Goal: Communication & Community: Answer question/provide support

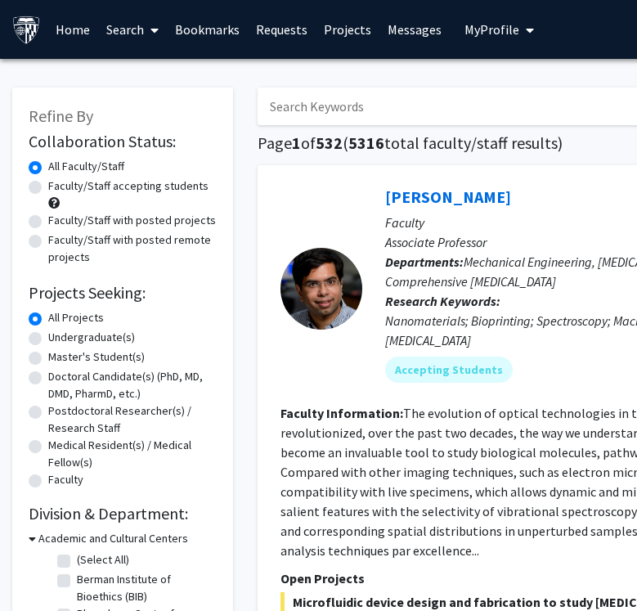
click at [414, 34] on link "Messages" at bounding box center [415, 29] width 70 height 57
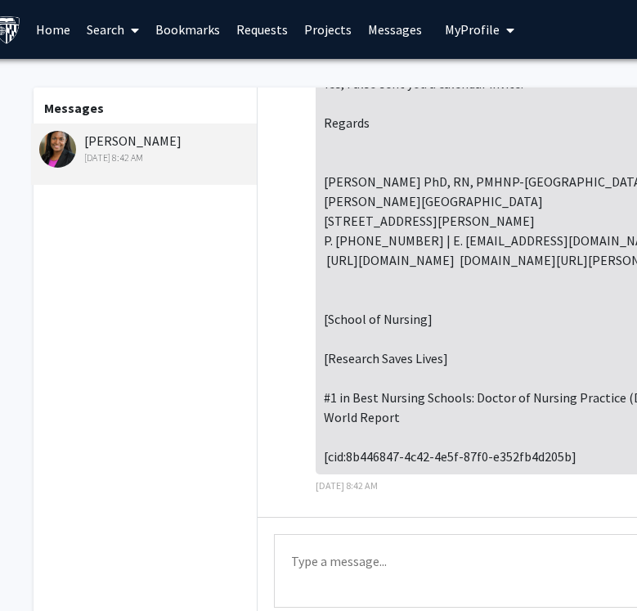
scroll to position [0, 21]
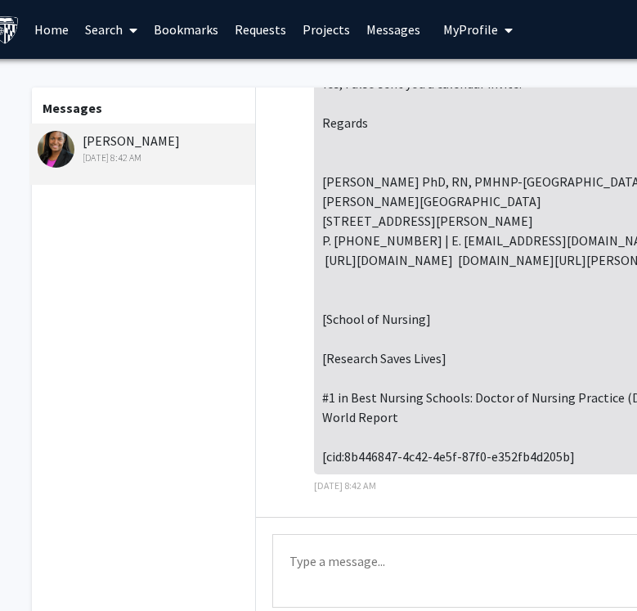
click at [354, 560] on textarea "Type a message" at bounding box center [581, 571] width 618 height 74
click at [290, 564] on textarea "Hi Dr." at bounding box center [581, 571] width 618 height 74
click at [396, 571] on textarea "Good Afternoon Dr." at bounding box center [581, 571] width 618 height 74
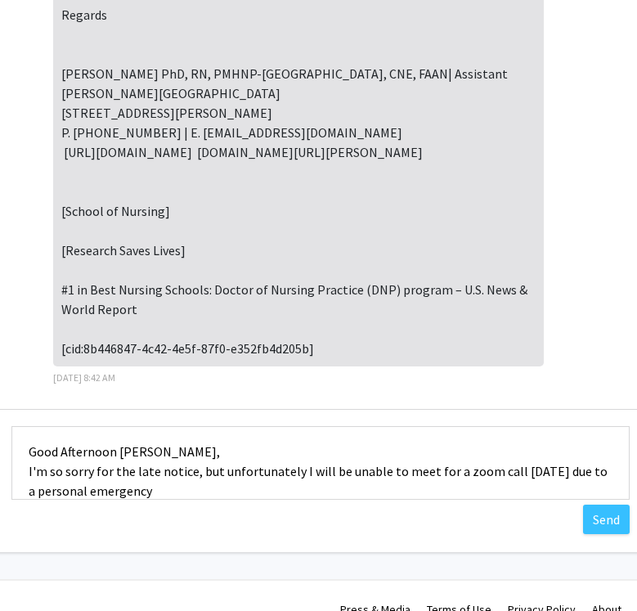
scroll to position [108, 155]
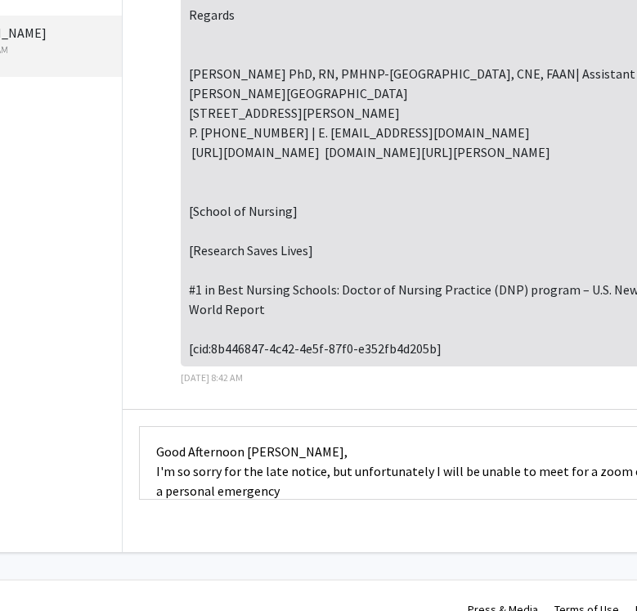
click at [191, 495] on textarea "Good Afternoon [PERSON_NAME], I'm so sorry for the late notice, but unfortunate…" at bounding box center [448, 463] width 618 height 74
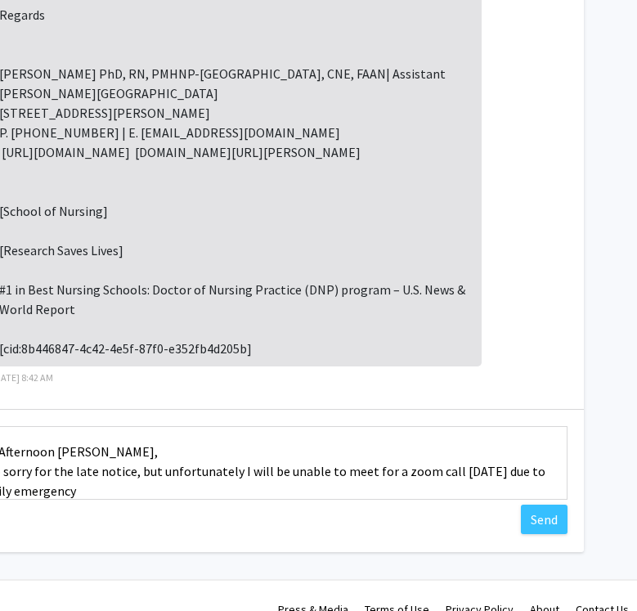
scroll to position [108, 20]
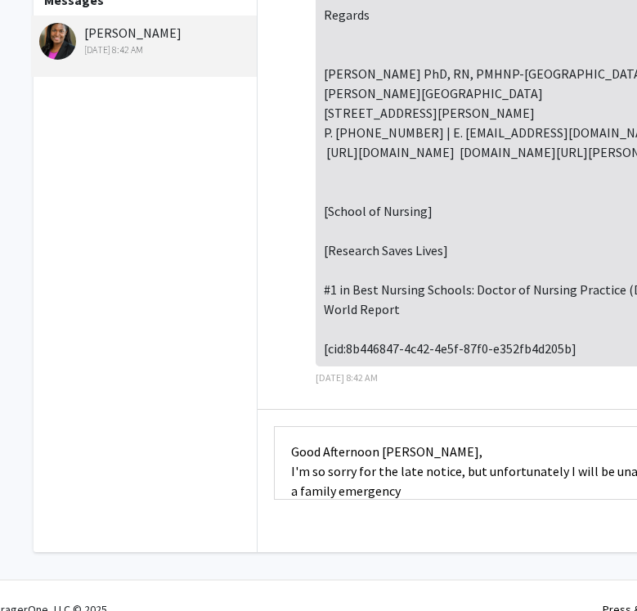
click at [387, 490] on textarea "Good Afternoon [PERSON_NAME], I'm so sorry for the late notice, but unfortunate…" at bounding box center [583, 463] width 618 height 74
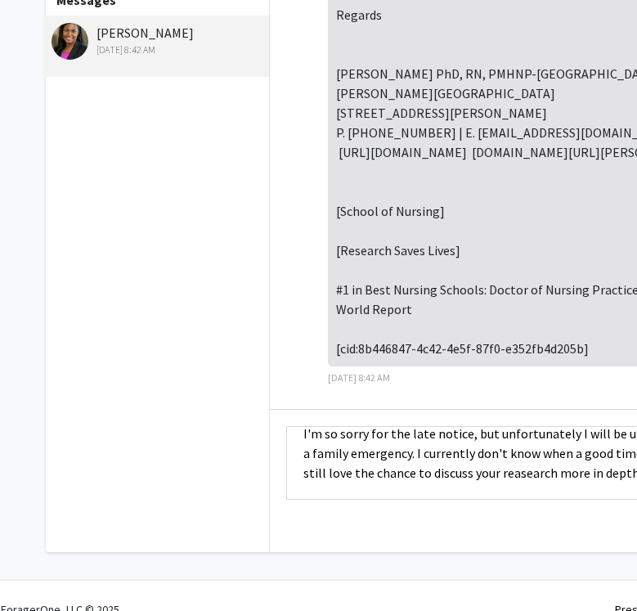
scroll to position [108, 332]
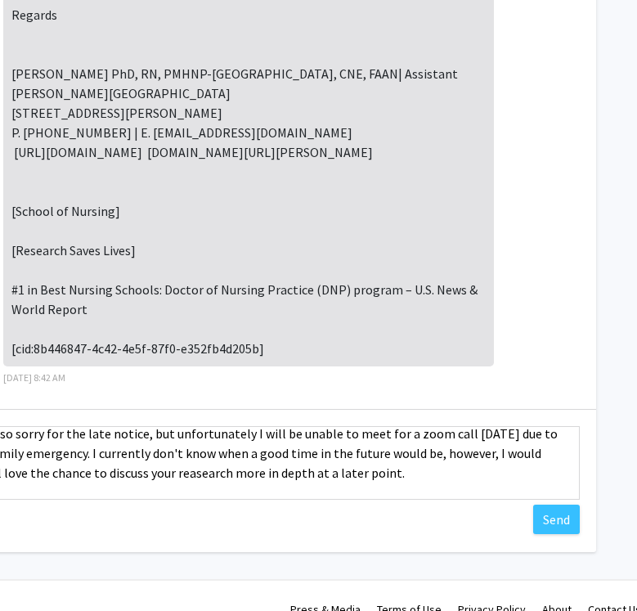
click at [176, 474] on textarea "Good Afternoon [PERSON_NAME], I'm so sorry for the late notice, but unfortunate…" at bounding box center [271, 463] width 618 height 74
click at [398, 472] on textarea "Good Afternoon [PERSON_NAME], I'm so sorry for the late notice, but unfortunate…" at bounding box center [271, 463] width 618 height 74
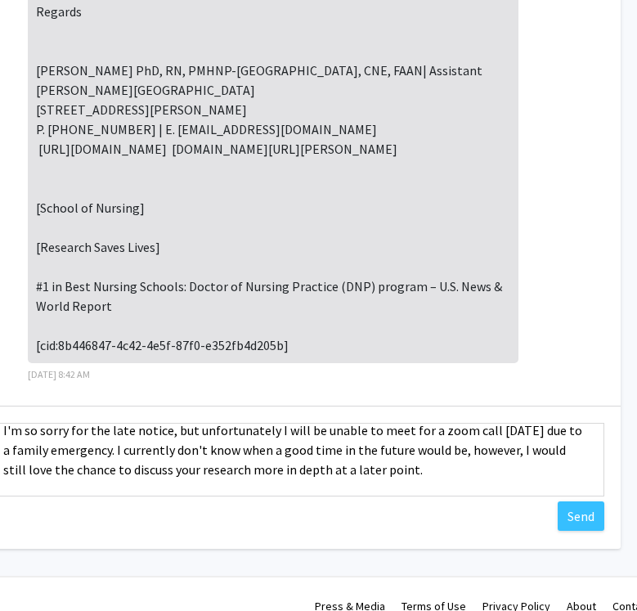
scroll to position [121, 300]
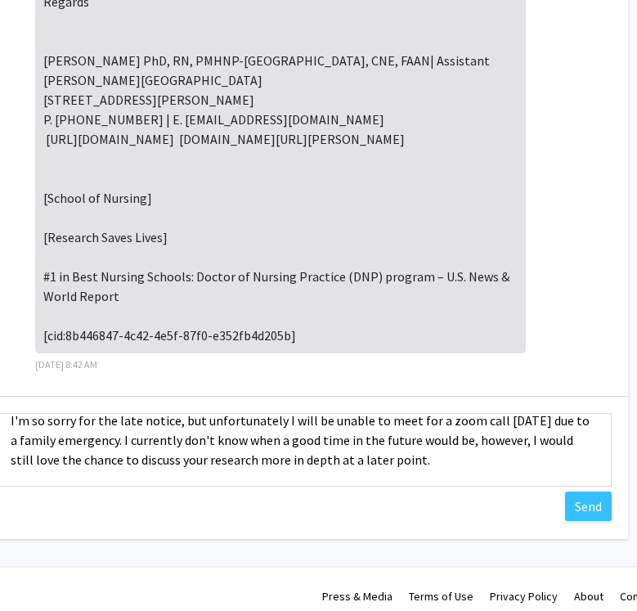
click at [456, 449] on textarea "Good Afternoon [PERSON_NAME], I'm so sorry for the late notice, but unfortunate…" at bounding box center [302, 450] width 618 height 74
click at [509, 450] on textarea "Good Afternoon [PERSON_NAME], I'm so sorry for the late notice, but unfortunate…" at bounding box center [302, 450] width 618 height 74
click at [448, 465] on textarea "Good Afternoon [PERSON_NAME], I'm so sorry for the late notice, but unfortunate…" at bounding box center [302, 450] width 618 height 74
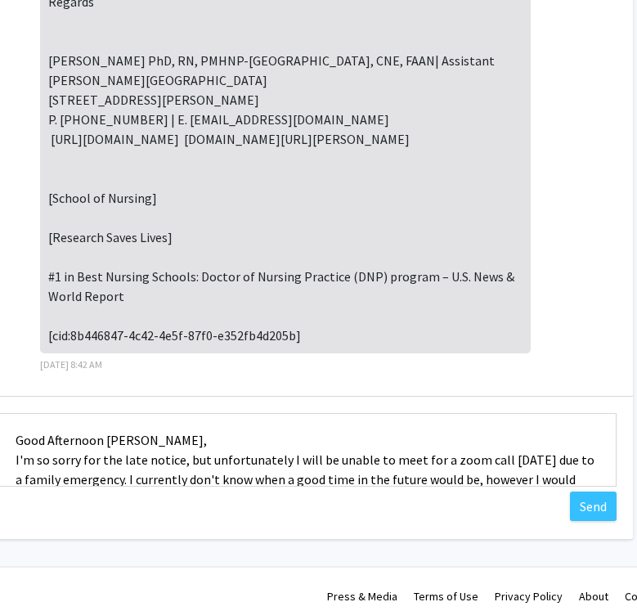
scroll to position [0, 0]
click at [321, 447] on textarea "Good Afternoon [PERSON_NAME], I'm so sorry for the late notice, but unfortunate…" at bounding box center [307, 450] width 618 height 74
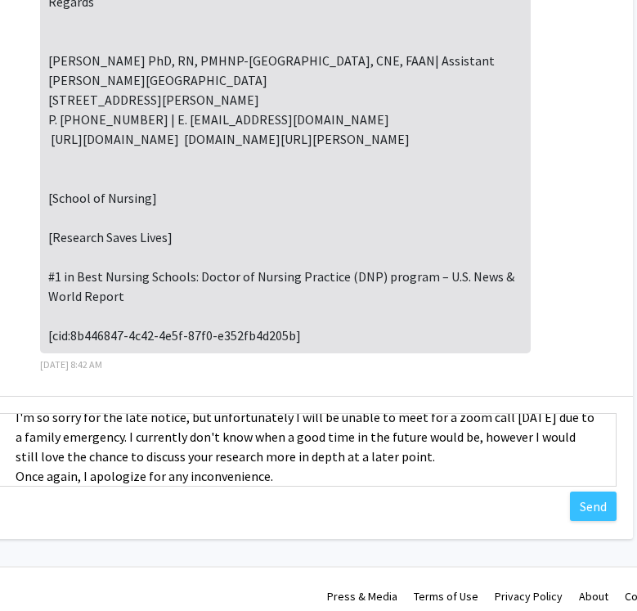
scroll to position [68, 0]
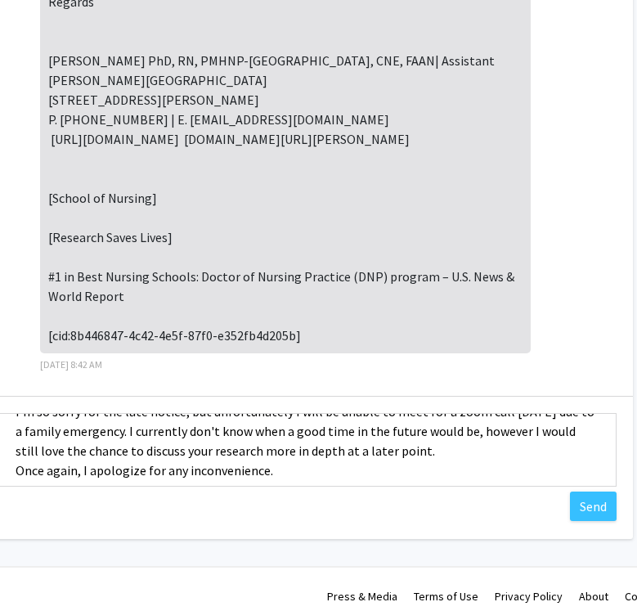
click at [421, 457] on textarea "Good Afternoon [PERSON_NAME], I'm so sorry for the late notice, but unfortunate…" at bounding box center [307, 450] width 618 height 74
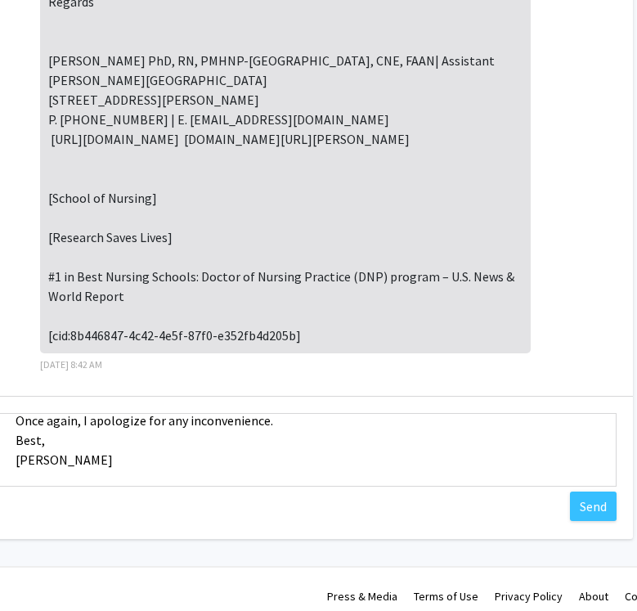
scroll to position [137, 0]
click at [275, 430] on textarea "Good Afternoon [PERSON_NAME], I'm so sorry for the late notice, but unfortunate…" at bounding box center [307, 450] width 618 height 74
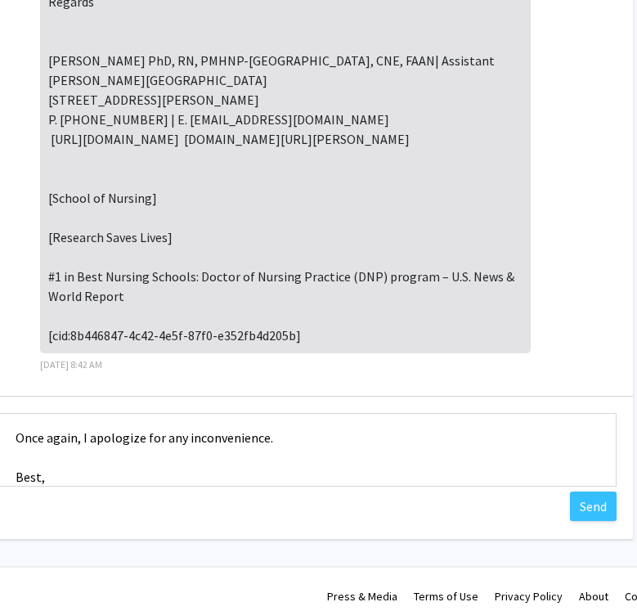
click at [341, 446] on textarea "Good Afternoon [PERSON_NAME], I'm so sorry for the late notice, but unfortunate…" at bounding box center [307, 450] width 618 height 74
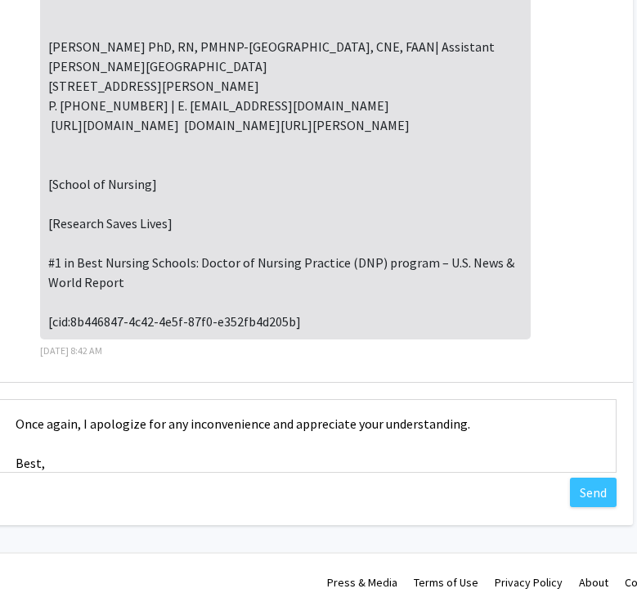
scroll to position [137, 295]
type textarea "Good Afternoon [PERSON_NAME], I'm so sorry for the late notice, but unfortunate…"
click at [595, 494] on button "Send" at bounding box center [593, 492] width 47 height 29
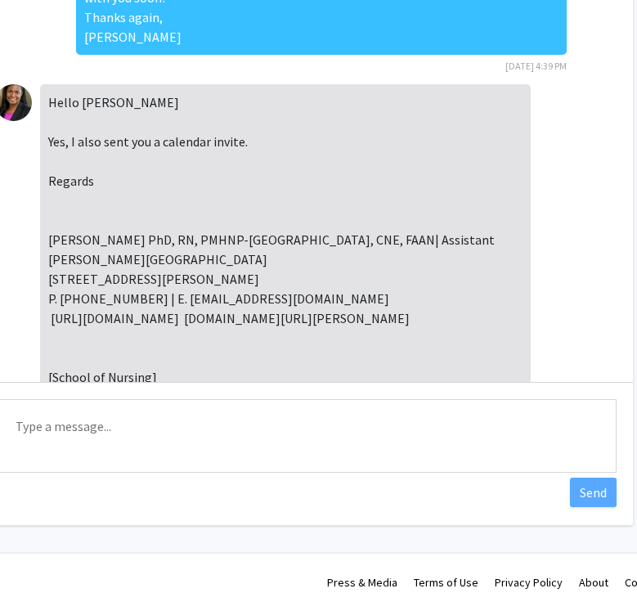
scroll to position [1591, 0]
